Goal: Task Accomplishment & Management: Use online tool/utility

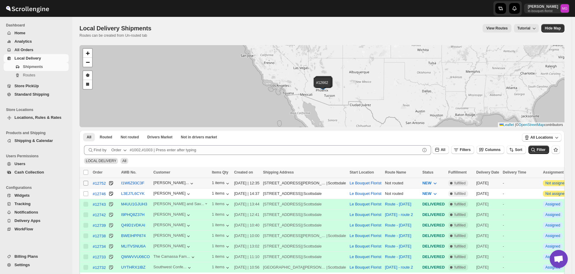
scroll to position [385, 0]
click at [87, 184] on input "Select shipment" at bounding box center [85, 183] width 5 height 5
checkbox input "true"
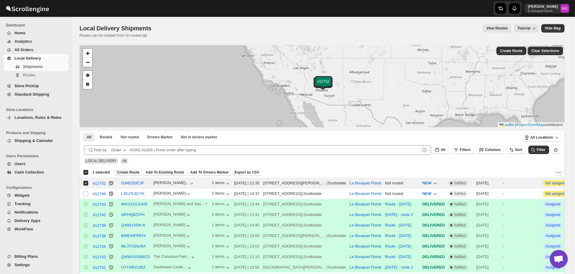
click at [127, 174] on span "Create Route" at bounding box center [128, 172] width 23 height 5
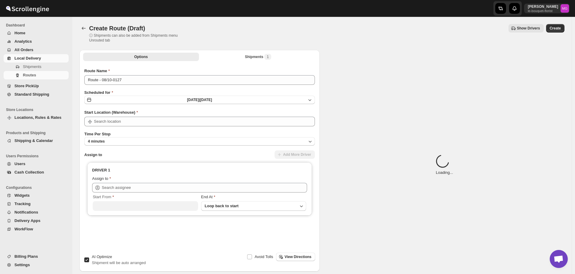
type input "Le Bouquet Florist"
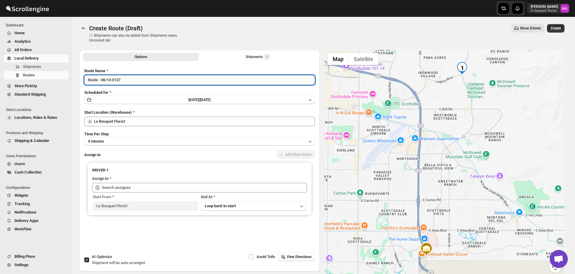
drag, startPoint x: 130, startPoint y: 82, endPoint x: 102, endPoint y: 79, distance: 27.8
click at [102, 79] on input "Route - 08/10-0127" at bounding box center [199, 80] width 230 height 10
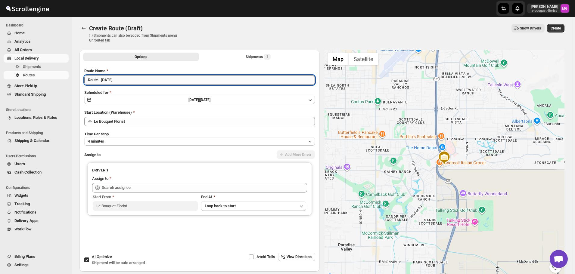
click at [97, 82] on input "Route - [DATE]" at bounding box center [199, 80] width 230 height 10
type input "Route 2 - [DATE]"
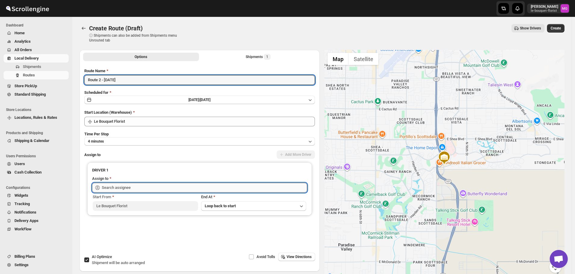
click at [254, 186] on input "text" at bounding box center [204, 188] width 205 height 10
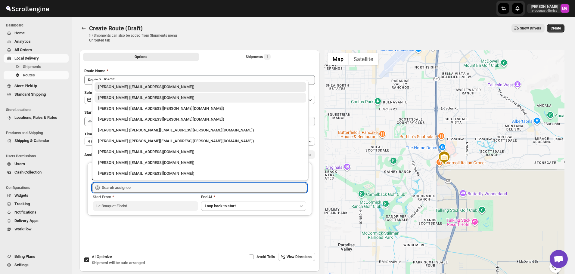
click at [126, 94] on div "Olivia Trott (oetrott@gmail.com)" at bounding box center [200, 98] width 212 height 10
type input "Olivia Trott (oetrott@gmail.com)"
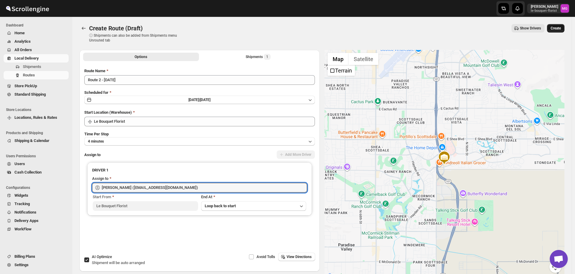
click at [560, 28] on span "Create" at bounding box center [555, 28] width 10 height 5
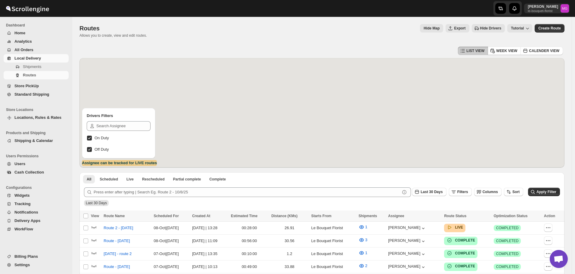
scroll to position [385, 0]
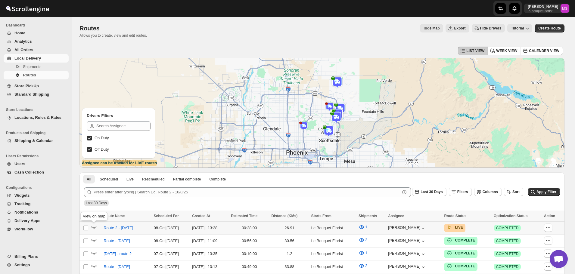
click at [91, 230] on span at bounding box center [94, 229] width 6 height 5
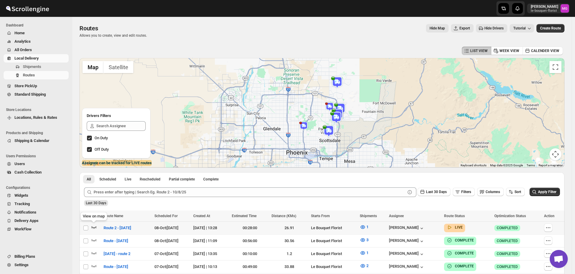
click at [93, 227] on icon "button" at bounding box center [94, 227] width 6 height 6
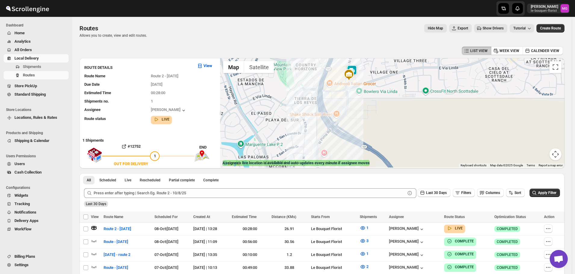
drag, startPoint x: 382, startPoint y: 105, endPoint x: 382, endPoint y: 129, distance: 24.1
click at [385, 136] on div at bounding box center [392, 113] width 344 height 110
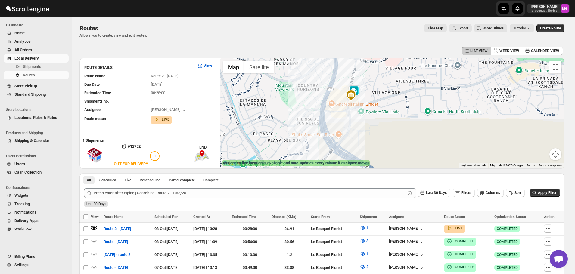
click at [360, 91] on img at bounding box center [354, 91] width 12 height 12
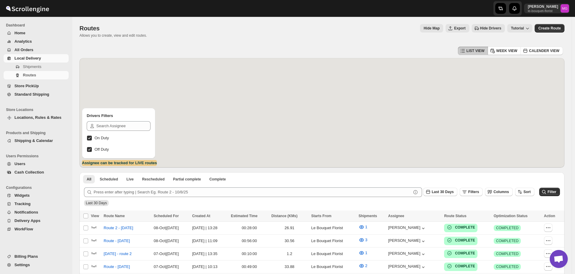
scroll to position [385, 0]
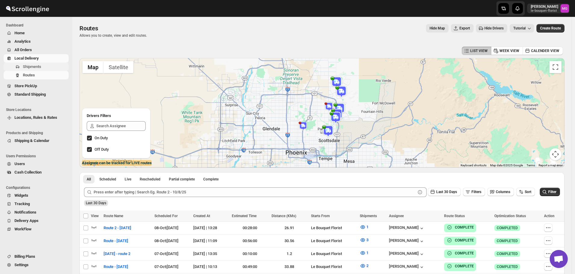
click at [34, 66] on span "Shipments" at bounding box center [32, 66] width 18 height 5
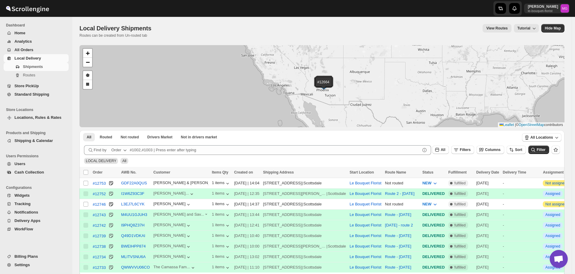
scroll to position [385, 0]
click at [470, 151] on span "Filters" at bounding box center [464, 150] width 11 height 4
drag, startPoint x: 470, startPoint y: 152, endPoint x: 465, endPoint y: 173, distance: 21.9
click at [465, 173] on span "Add Filter" at bounding box center [470, 173] width 17 height 5
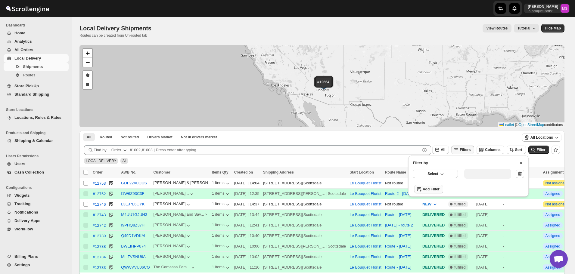
click at [442, 175] on icon "button" at bounding box center [442, 174] width 6 height 6
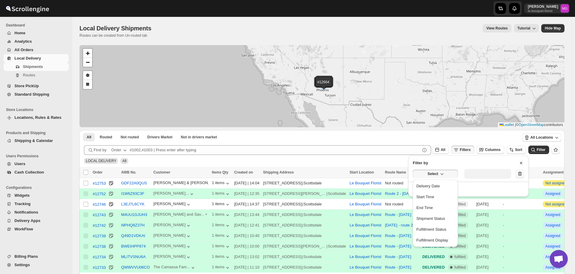
click at [441, 184] on button "Delivery Date" at bounding box center [435, 186] width 42 height 10
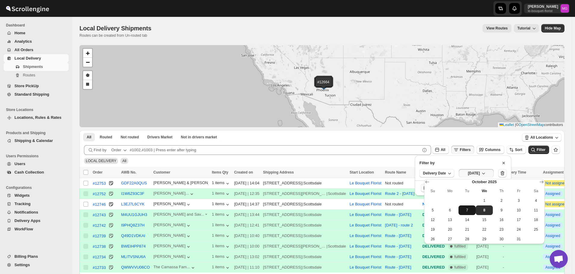
click at [465, 215] on button "7" at bounding box center [466, 211] width 17 height 10
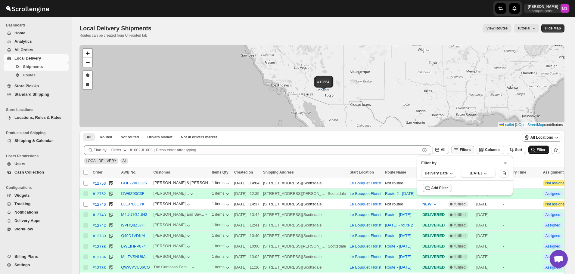
click at [535, 151] on icon "submit" at bounding box center [533, 150] width 6 height 6
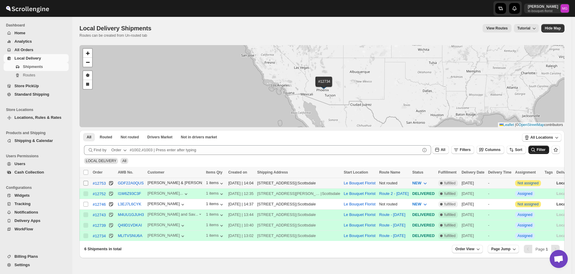
click at [87, 183] on input "Select shipment" at bounding box center [85, 183] width 5 height 5
checkbox input "true"
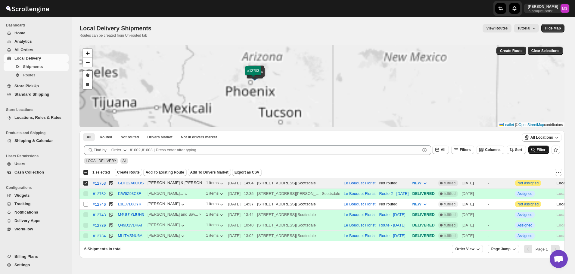
drag, startPoint x: 295, startPoint y: 85, endPoint x: 316, endPoint y: 104, distance: 28.1
click at [316, 104] on div "#12752 #12746 #12743 #12739 #12734 #12753 + − Draw a polygon Draw a rectangle L…" at bounding box center [321, 86] width 485 height 82
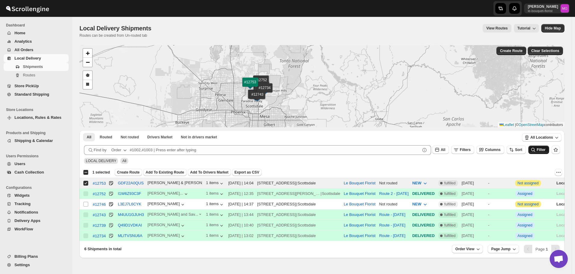
drag, startPoint x: 252, startPoint y: 93, endPoint x: 248, endPoint y: 108, distance: 15.6
click at [262, 101] on img at bounding box center [257, 98] width 9 height 7
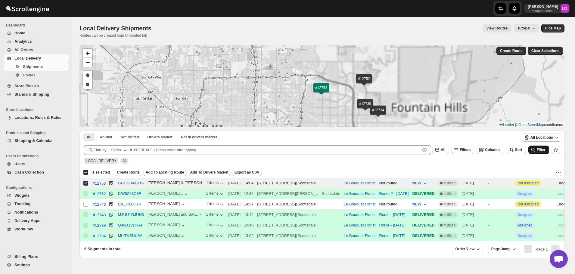
drag, startPoint x: 306, startPoint y: 111, endPoint x: 285, endPoint y: 103, distance: 22.9
click at [286, 104] on div "#12752 #12746 #12743 #12739 #12734 #12753 + − Draw a polygon Draw a rectangle L…" at bounding box center [321, 86] width 485 height 82
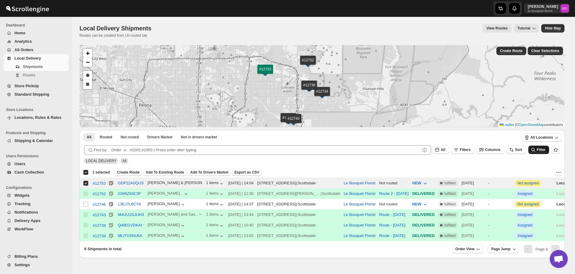
drag, startPoint x: 281, startPoint y: 104, endPoint x: 230, endPoint y: 88, distance: 54.2
click at [230, 88] on div "#12752 #12746 #12743 #12739 #12734 #12753 + − Draw a polygon Draw a rectangle L…" at bounding box center [321, 86] width 485 height 82
click at [83, 203] on span at bounding box center [85, 204] width 5 height 5
click at [83, 203] on input "Select shipment" at bounding box center [85, 204] width 5 height 5
checkbox input "false"
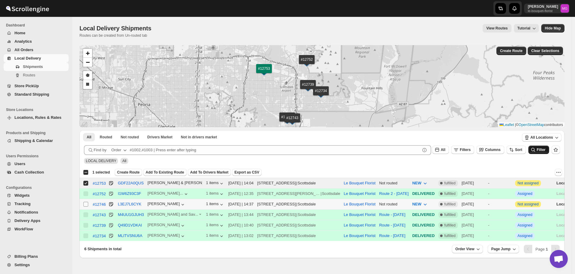
checkbox input "false"
click at [85, 204] on input "Select shipment" at bounding box center [85, 204] width 5 height 5
checkbox input "true"
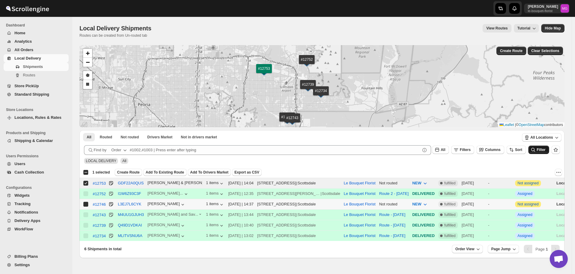
checkbox input "true"
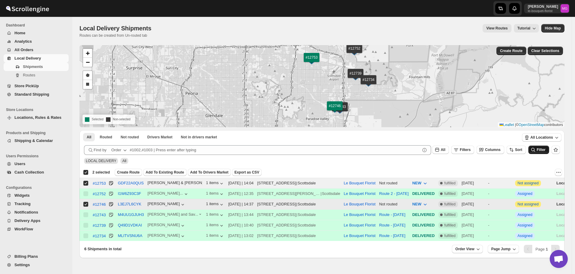
click at [85, 204] on input "Select shipment" at bounding box center [85, 204] width 5 height 5
checkbox input "false"
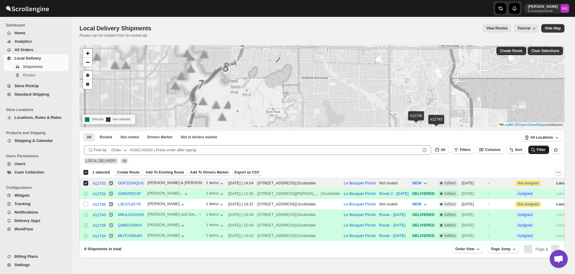
drag, startPoint x: 389, startPoint y: 113, endPoint x: 354, endPoint y: 100, distance: 37.4
click at [357, 101] on div "#12752 #12746 #12743 #12739 #12753 #12734 + − Draw a polygon Draw a rectangle S…" at bounding box center [321, 86] width 485 height 82
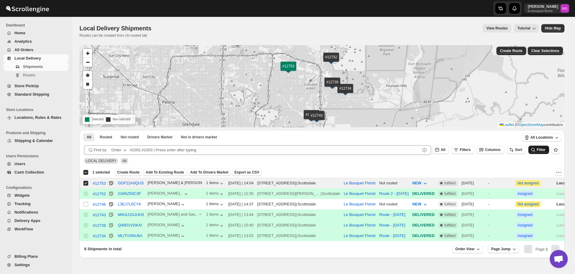
drag, startPoint x: 451, startPoint y: 108, endPoint x: 389, endPoint y: 117, distance: 62.8
click at [389, 117] on div "#12752 #12746 #12743 #12739 #12753 #12734 + − Draw a polygon Draw a rectangle S…" at bounding box center [321, 86] width 485 height 82
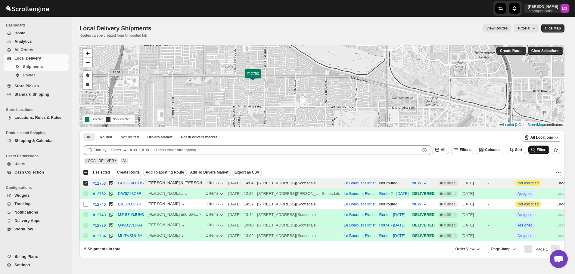
drag, startPoint x: 258, startPoint y: 77, endPoint x: 265, endPoint y: 92, distance: 16.6
click at [265, 92] on div "#12752 #12746 #12743 #12739 #12753 #12734 + − Draw a polygon Draw a rectangle S…" at bounding box center [321, 86] width 485 height 82
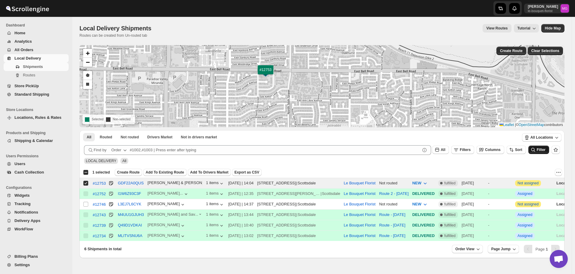
drag, startPoint x: 283, startPoint y: 79, endPoint x: 287, endPoint y: 84, distance: 5.8
click at [287, 84] on div "#12752 #12746 #12743 #12739 #12753 #12734 + − Draw a polygon Draw a rectangle S…" at bounding box center [321, 86] width 485 height 82
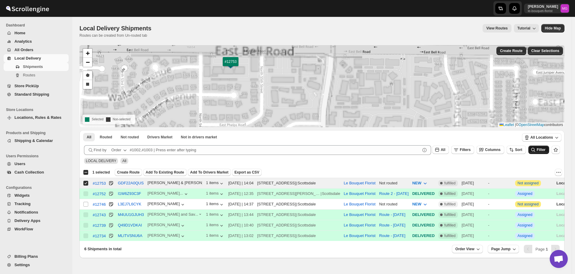
drag, startPoint x: 259, startPoint y: 67, endPoint x: 278, endPoint y: 86, distance: 26.8
click at [278, 86] on div "#12752 #12746 #12743 #12739 #12753 #12734 + − Draw a polygon Draw a rectangle S…" at bounding box center [321, 86] width 485 height 82
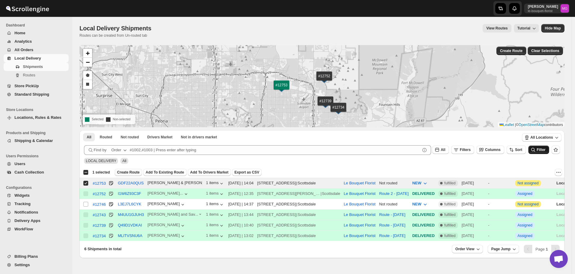
click at [128, 169] on button "Create Route" at bounding box center [128, 172] width 27 height 7
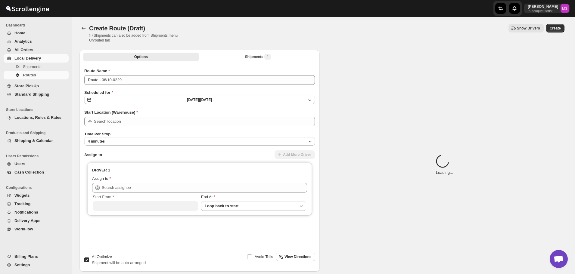
type input "Le Bouquet Florist"
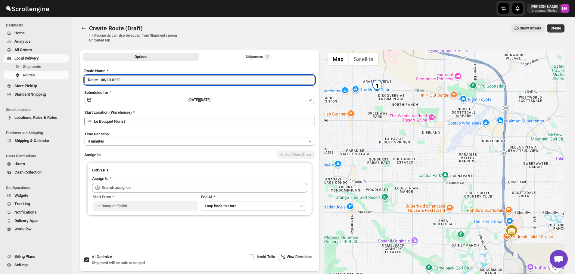
click at [123, 82] on input "Route - 08/10-0229" at bounding box center [199, 80] width 230 height 10
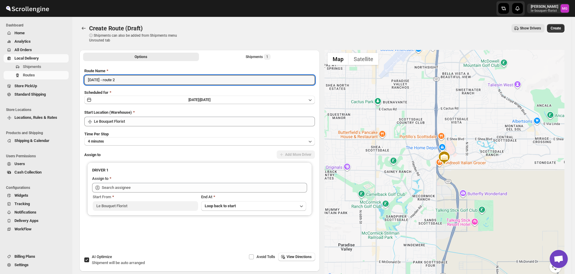
type input "October 8 - route 2"
click at [96, 262] on span "Shipment will be auto arranged" at bounding box center [118, 263] width 53 height 5
click at [89, 262] on input "AI Optimize Shipment will be auto arranged" at bounding box center [86, 260] width 5 height 5
checkbox input "false"
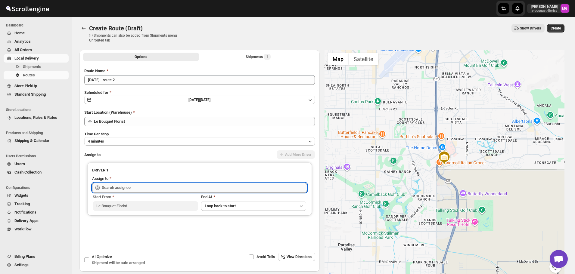
click at [141, 191] on input "text" at bounding box center [204, 188] width 205 height 10
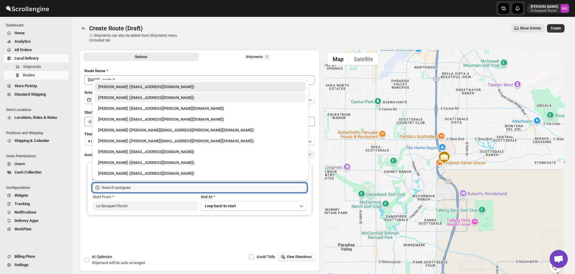
click at [119, 96] on div "Olivia Trott (oetrott@gmail.com)" at bounding box center [200, 98] width 204 height 6
type input "Olivia Trott (oetrott@gmail.com)"
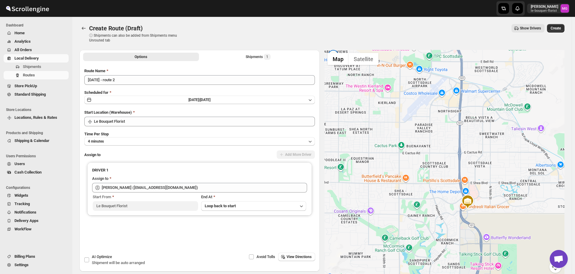
drag, startPoint x: 472, startPoint y: 127, endPoint x: 511, endPoint y: 177, distance: 64.1
click at [498, 171] on div at bounding box center [444, 165] width 240 height 230
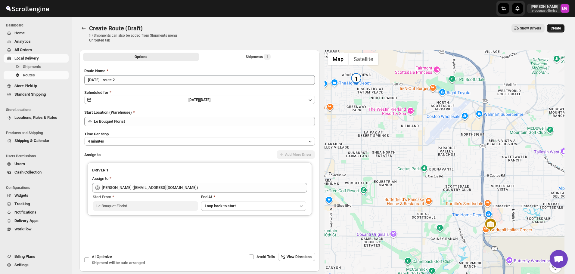
click at [557, 30] on span "Create" at bounding box center [555, 28] width 10 height 5
